Goal: Task Accomplishment & Management: Manage account settings

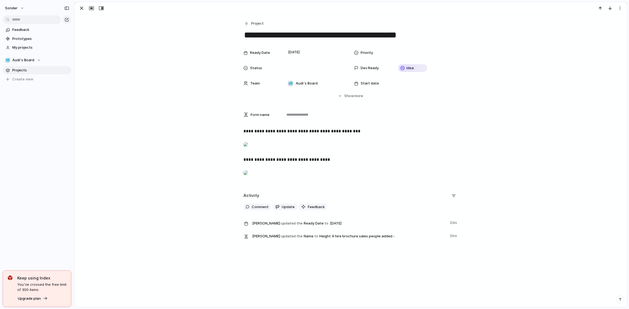
click at [84, 10] on div "button" at bounding box center [81, 8] width 7 height 7
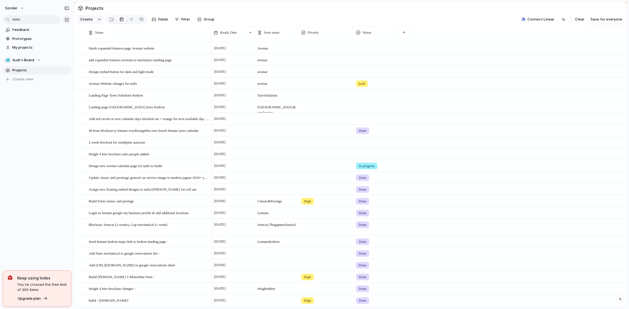
scroll to position [78, 0]
click at [118, 135] on span "48 hour blockout to lemans woolloongabba euro bosch lemans tyres calendar" at bounding box center [144, 131] width 110 height 6
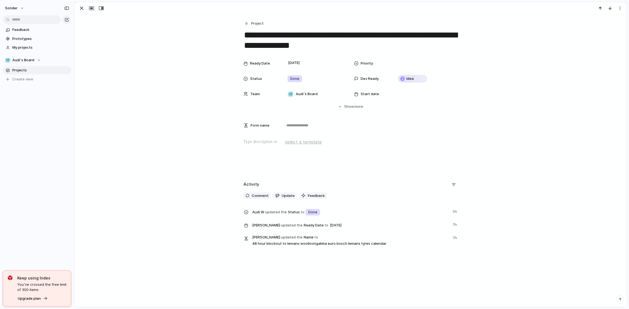
click at [86, 8] on div at bounding box center [90, 8] width 29 height 7
click at [82, 8] on div "button" at bounding box center [81, 8] width 7 height 7
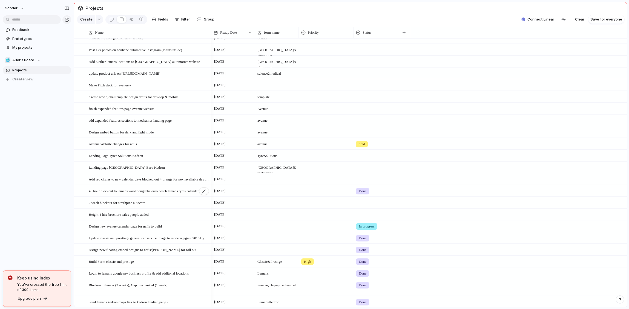
click at [118, 194] on span "48 hour blockout to lemans woolloongabba euro bosch lemans tyres calendar" at bounding box center [144, 191] width 110 height 6
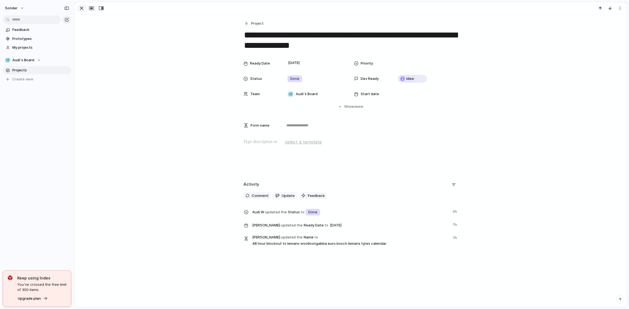
click at [80, 10] on div "button" at bounding box center [81, 8] width 7 height 7
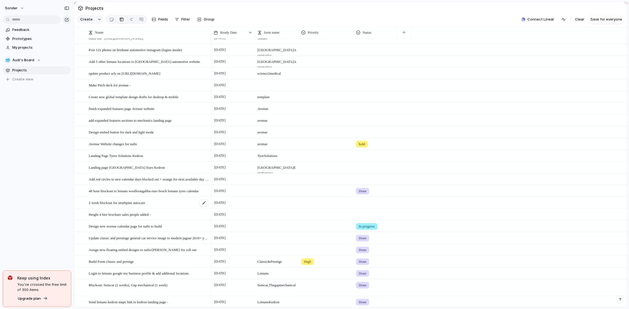
click at [111, 209] on div "2 week blockout for strathpine autocare" at bounding box center [149, 202] width 120 height 11
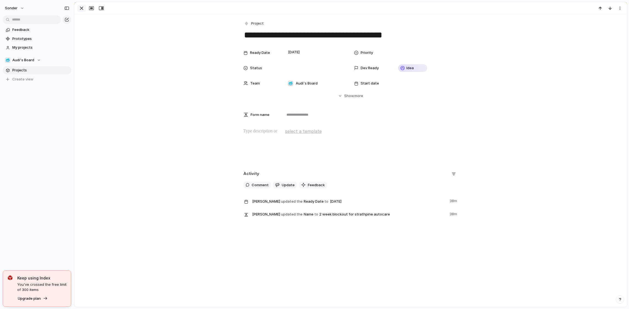
click at [82, 9] on div "button" at bounding box center [81, 8] width 7 height 7
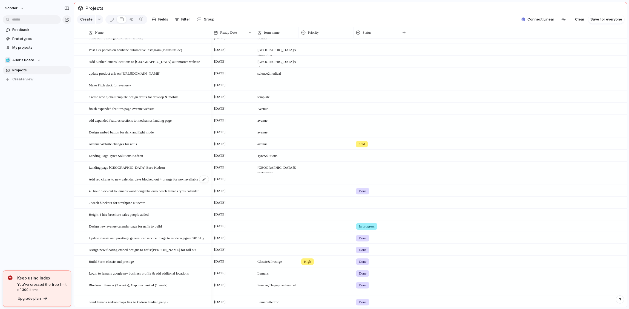
click at [140, 182] on span "Add red circles to new calendar days blocked out + orange for next available da…" at bounding box center [149, 179] width 120 height 6
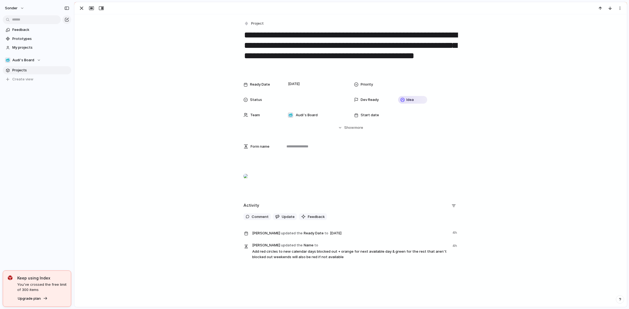
click at [248, 182] on div at bounding box center [245, 176] width 4 height 11
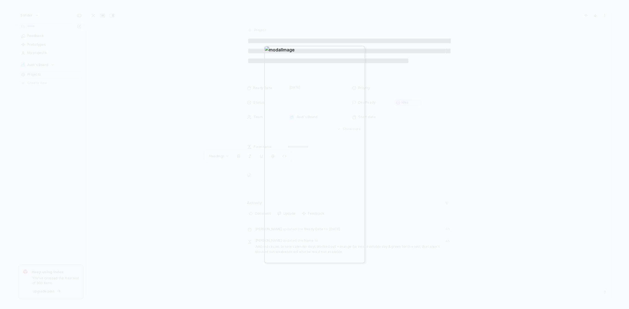
click at [406, 130] on div at bounding box center [314, 154] width 629 height 309
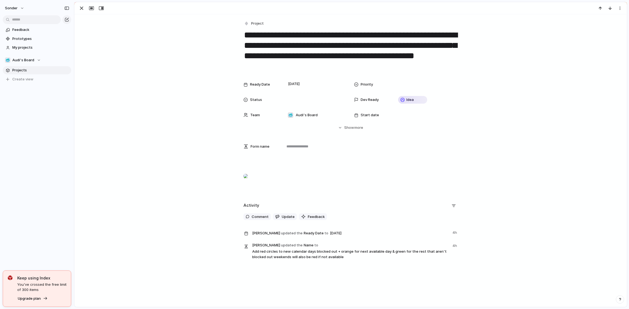
click at [248, 182] on div at bounding box center [245, 176] width 4 height 11
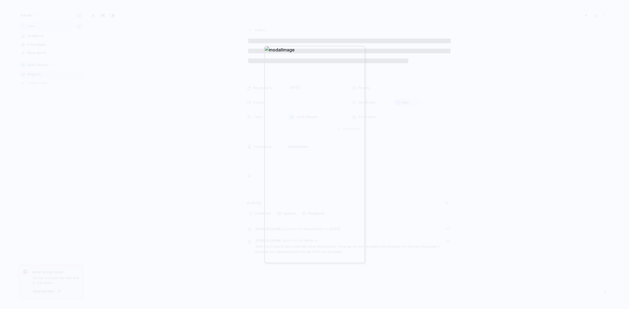
click at [234, 172] on div at bounding box center [314, 154] width 629 height 309
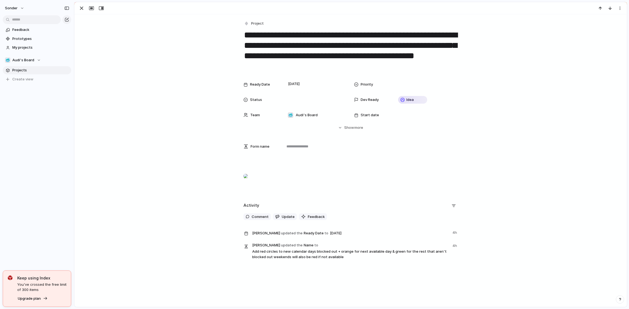
click at [248, 182] on div at bounding box center [245, 176] width 4 height 11
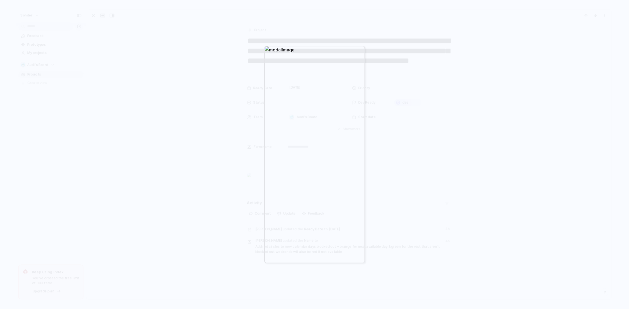
click at [380, 177] on div at bounding box center [314, 154] width 629 height 309
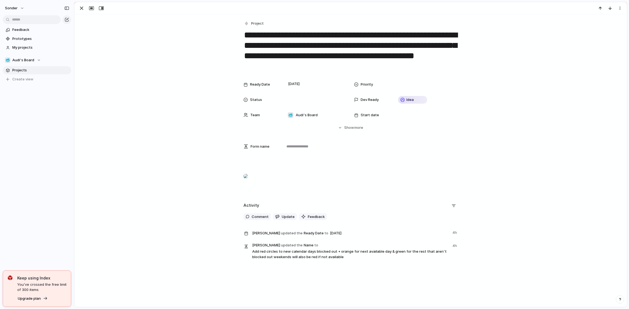
click at [248, 182] on div at bounding box center [245, 176] width 4 height 11
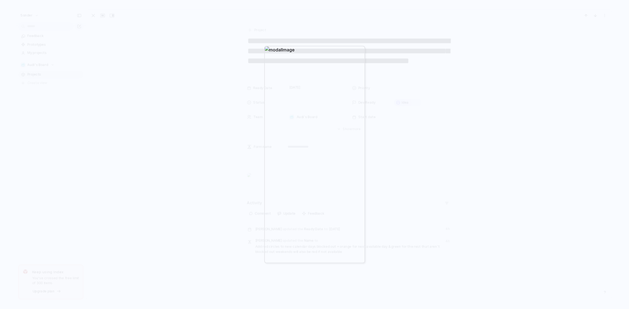
click at [439, 142] on div at bounding box center [314, 154] width 629 height 309
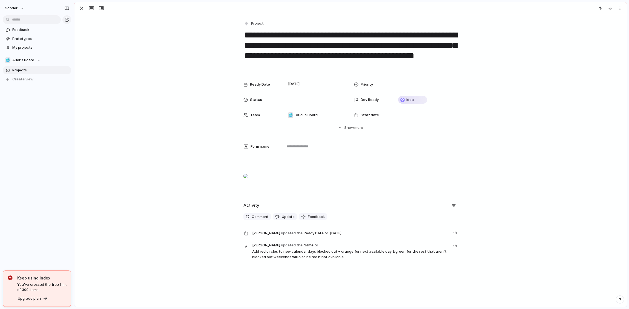
click at [248, 182] on div at bounding box center [245, 176] width 4 height 11
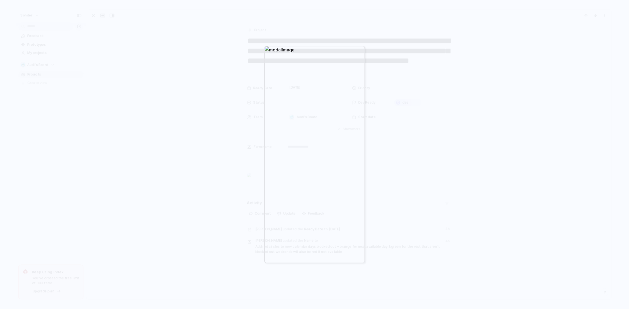
click at [232, 169] on div at bounding box center [314, 154] width 629 height 309
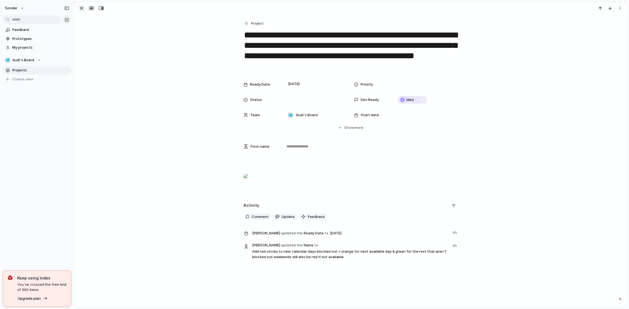
click at [82, 10] on div "button" at bounding box center [81, 8] width 7 height 7
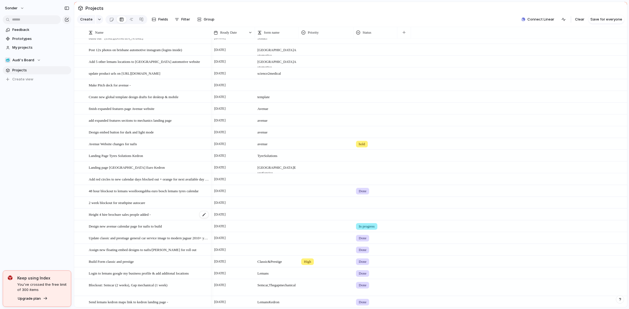
click at [120, 220] on div "Height 4 hire brochure sales people added -" at bounding box center [149, 214] width 120 height 11
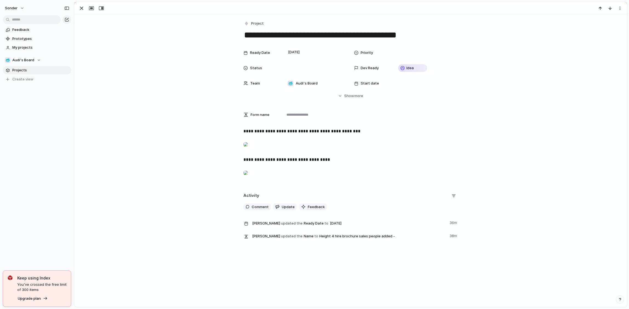
click at [248, 147] on div at bounding box center [245, 144] width 4 height 11
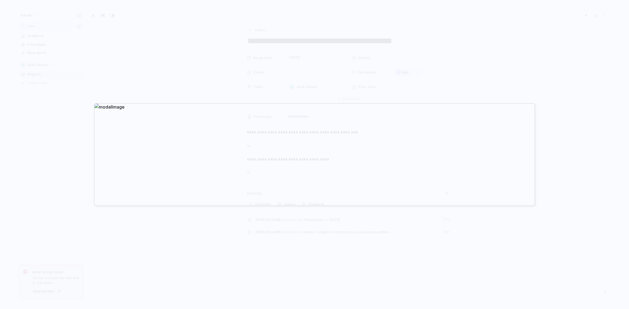
click at [195, 113] on div at bounding box center [314, 154] width 441 height 103
click at [195, 113] on div at bounding box center [314, 154] width 629 height 309
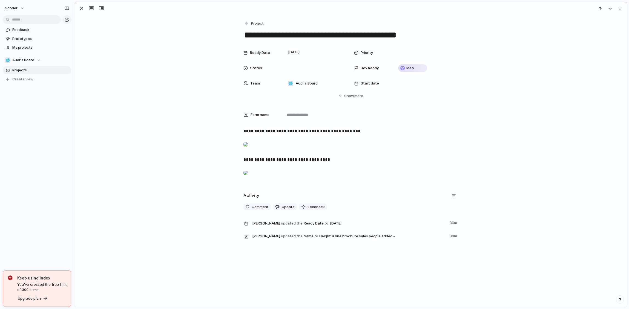
click at [248, 140] on div at bounding box center [245, 144] width 4 height 11
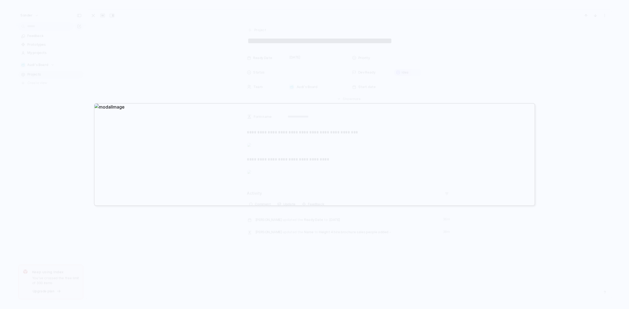
click at [261, 148] on div at bounding box center [314, 154] width 441 height 103
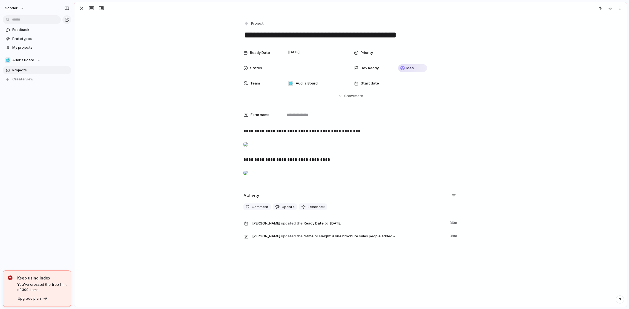
click at [248, 146] on div at bounding box center [245, 144] width 4 height 11
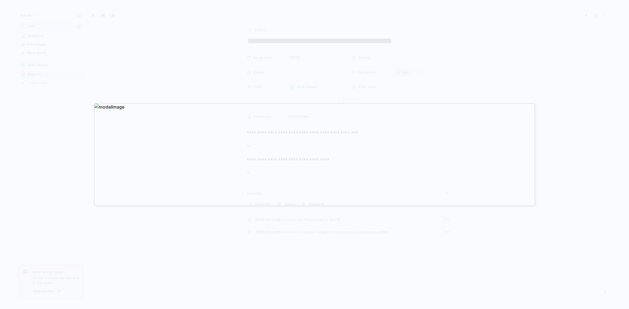
drag, startPoint x: 555, startPoint y: 40, endPoint x: 553, endPoint y: 32, distance: 7.8
click at [555, 38] on div at bounding box center [314, 154] width 629 height 309
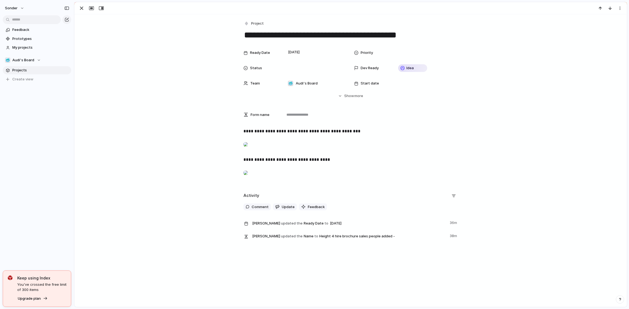
click at [248, 150] on div at bounding box center [245, 144] width 4 height 11
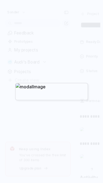
click at [103, 4] on div at bounding box center [51, 91] width 103 height 183
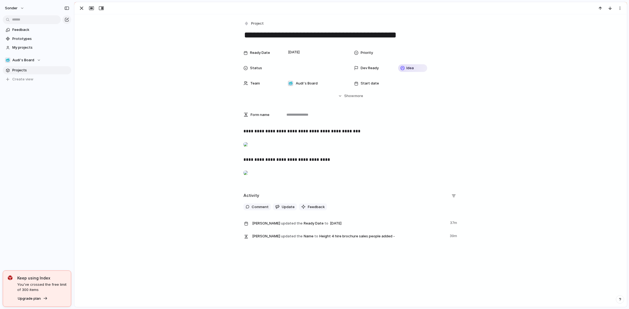
click at [248, 150] on div at bounding box center [245, 144] width 4 height 11
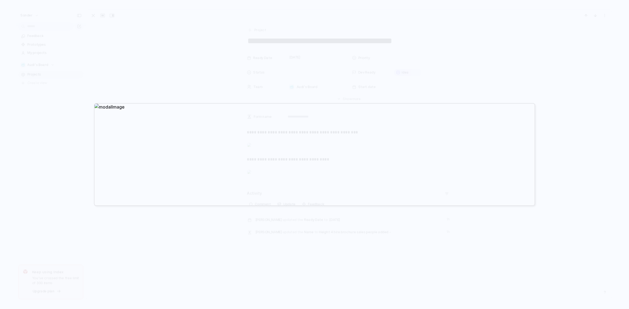
click at [474, 8] on div at bounding box center [314, 154] width 629 height 309
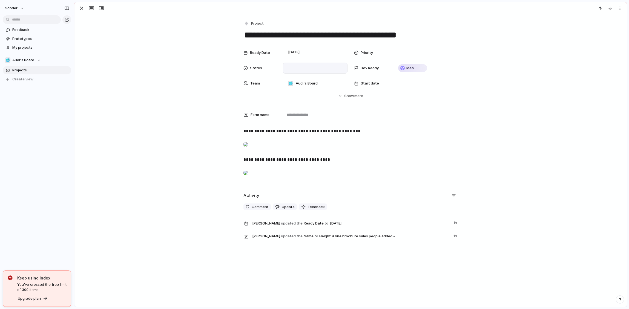
click at [298, 67] on div at bounding box center [315, 68] width 60 height 6
click at [292, 95] on span "Done" at bounding box center [293, 96] width 9 height 5
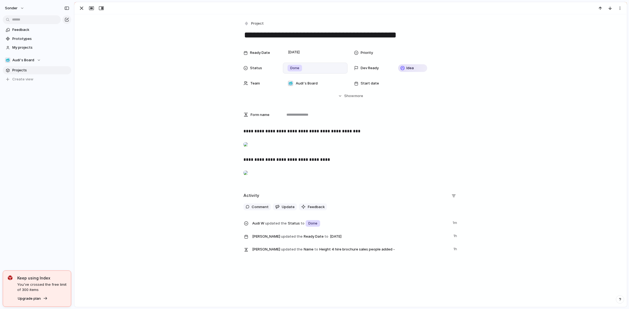
click at [111, 31] on div "**********" at bounding box center [350, 136] width 552 height 244
click at [80, 9] on div "button" at bounding box center [81, 8] width 7 height 7
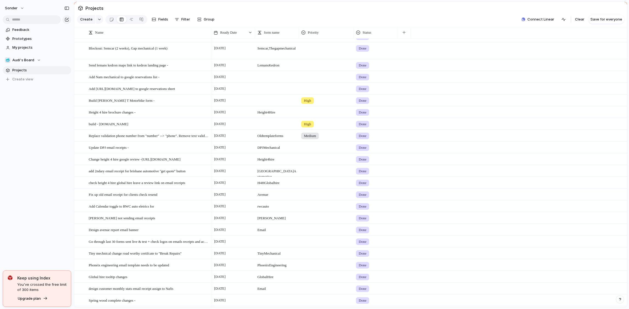
scroll to position [255, 0]
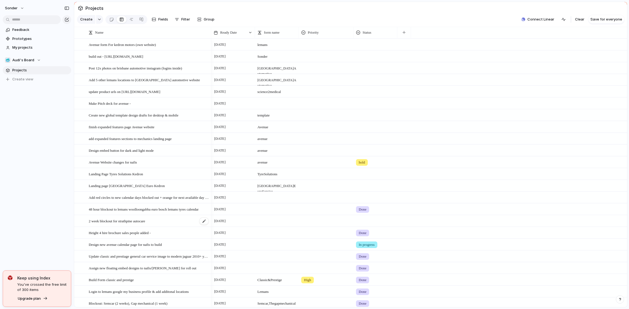
click at [136, 224] on span "2 week blockout for strathpine autocare" at bounding box center [117, 221] width 56 height 6
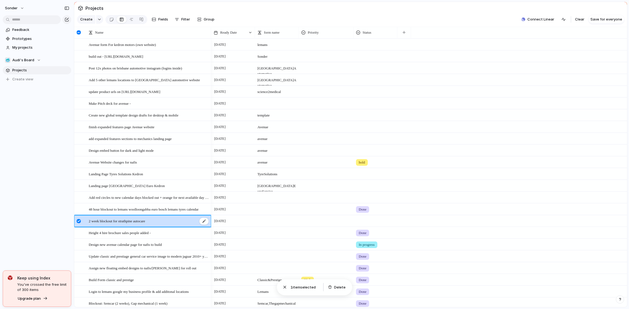
click at [139, 224] on span "2 week blockout for strathpine autocare" at bounding box center [117, 221] width 56 height 6
click at [139, 225] on textarea "**********" at bounding box center [148, 226] width 119 height 7
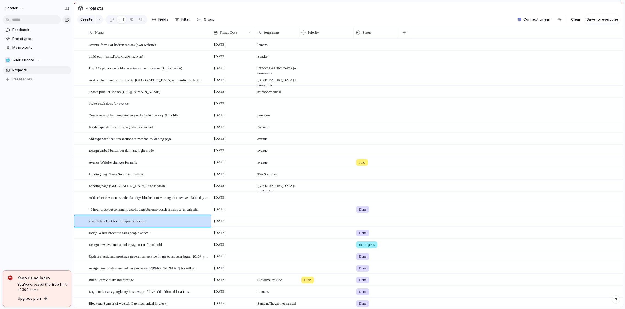
click at [367, 223] on div at bounding box center [375, 220] width 43 height 9
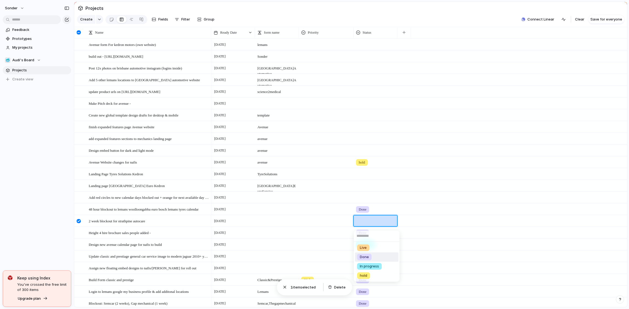
click at [372, 257] on li "Done" at bounding box center [377, 257] width 44 height 9
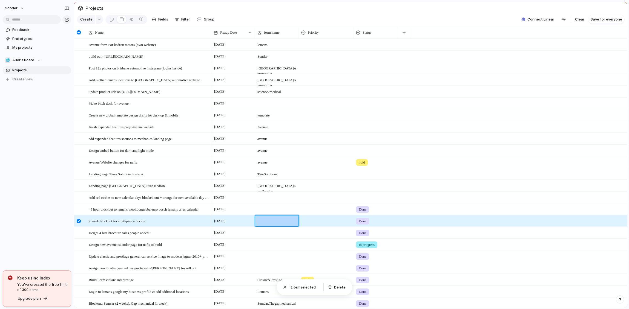
click at [261, 225] on div at bounding box center [277, 220] width 44 height 11
type textarea "**********"
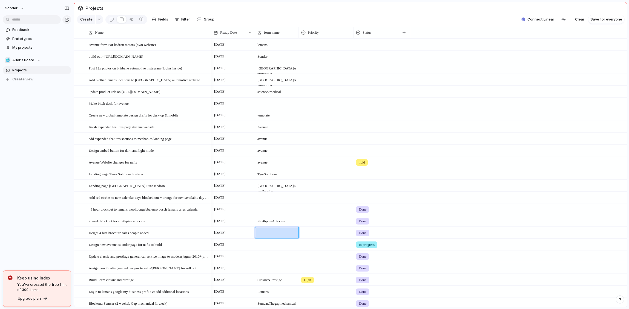
scroll to position [18, 0]
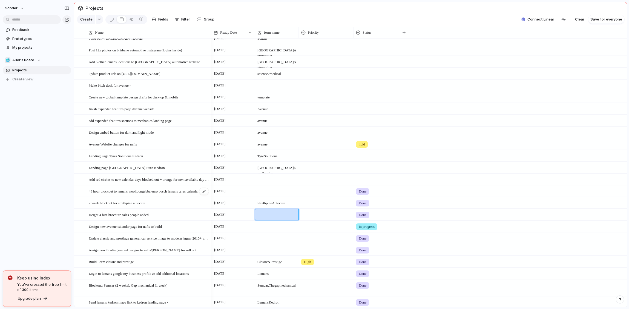
click at [131, 194] on span "48 hour blockout to lemans woolloongabba euro bosch lemans tyres calendar" at bounding box center [144, 191] width 110 height 6
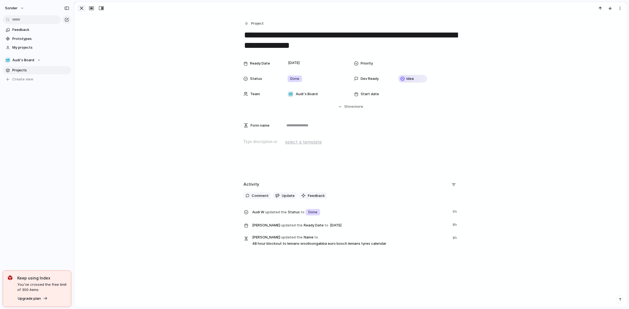
click at [84, 10] on div "button" at bounding box center [81, 8] width 7 height 7
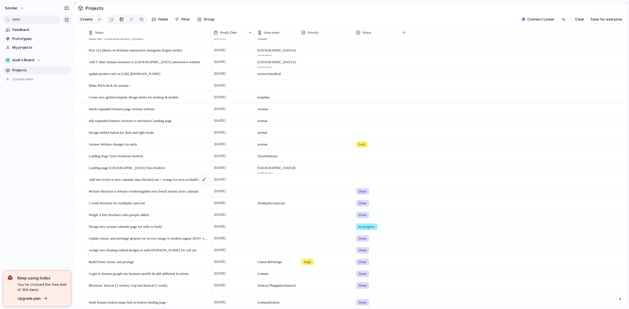
click at [140, 182] on span "Add red circles to new calendar days blocked out + orange for next available da…" at bounding box center [149, 179] width 120 height 6
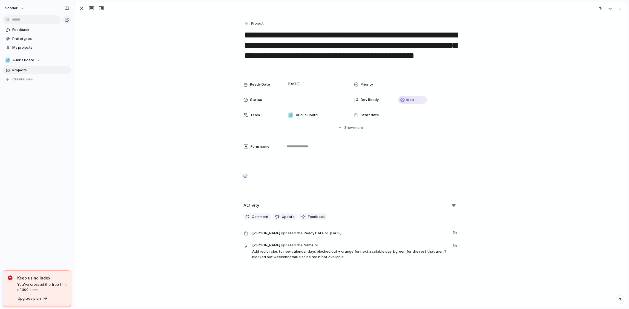
click at [248, 182] on div at bounding box center [245, 176] width 4 height 11
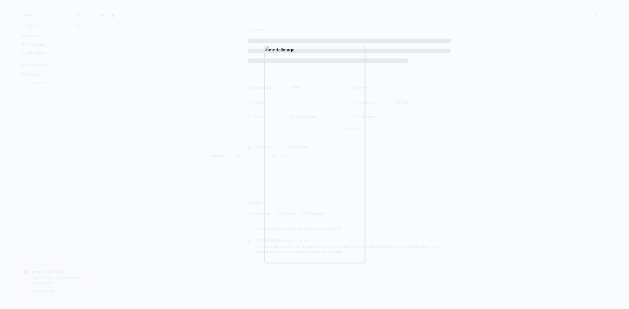
click at [318, 151] on div at bounding box center [314, 155] width 101 height 218
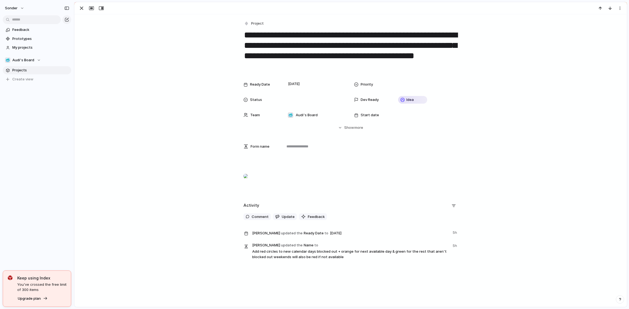
click at [248, 182] on div at bounding box center [245, 176] width 4 height 11
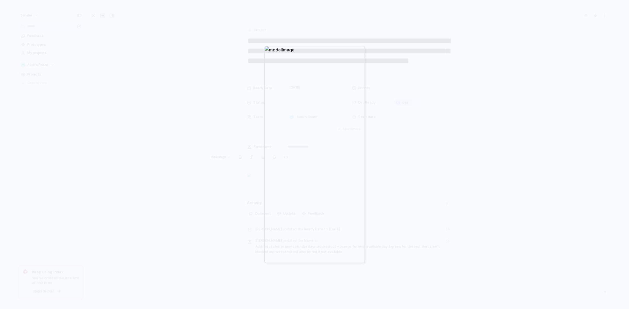
click at [485, 102] on div at bounding box center [314, 154] width 629 height 309
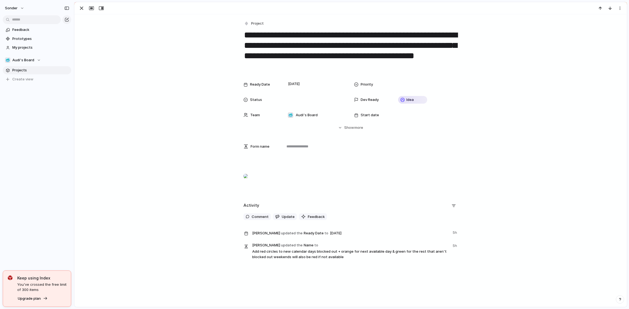
drag, startPoint x: 363, startPoint y: 46, endPoint x: 370, endPoint y: 75, distance: 29.7
click at [370, 75] on div "**********" at bounding box center [350, 139] width 552 height 250
click at [370, 60] on textarea "**********" at bounding box center [350, 50] width 215 height 43
